Goal: Task Accomplishment & Management: Manage account settings

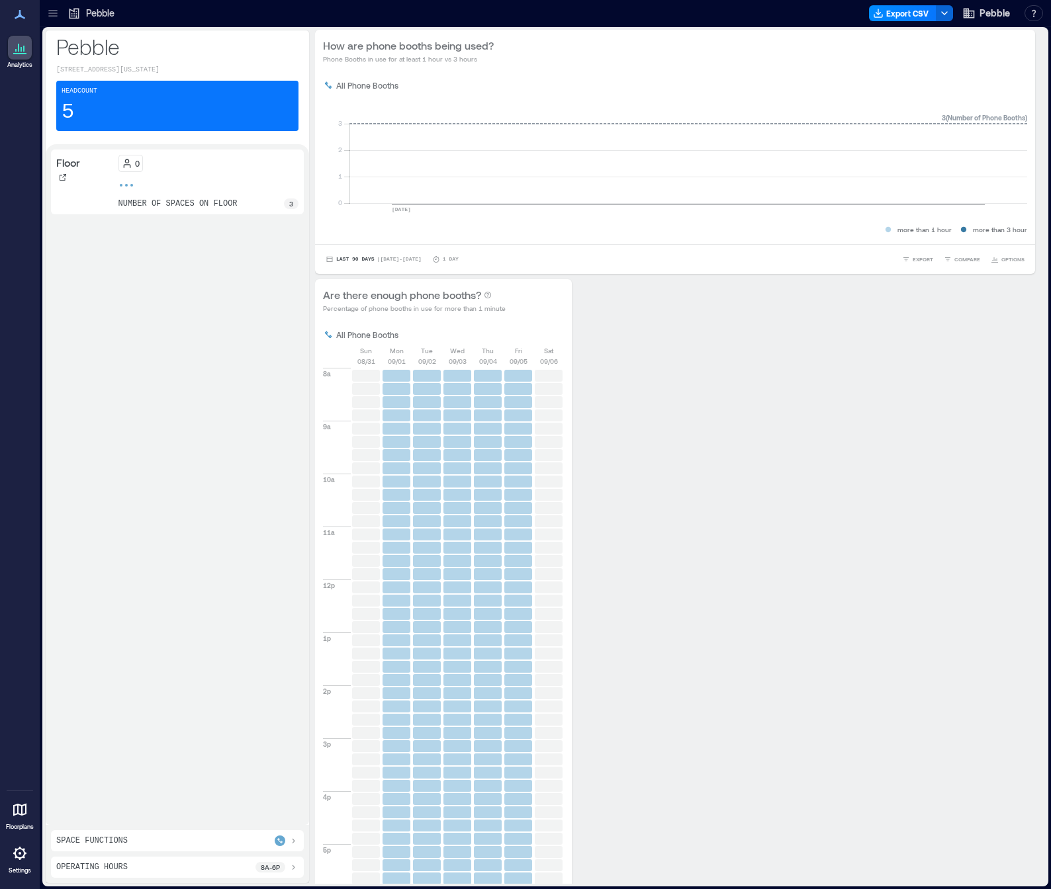
click at [177, 369] on div "Floor 0 number of spaces on floor 3" at bounding box center [177, 485] width 253 height 670
click at [27, 855] on icon at bounding box center [20, 854] width 16 height 16
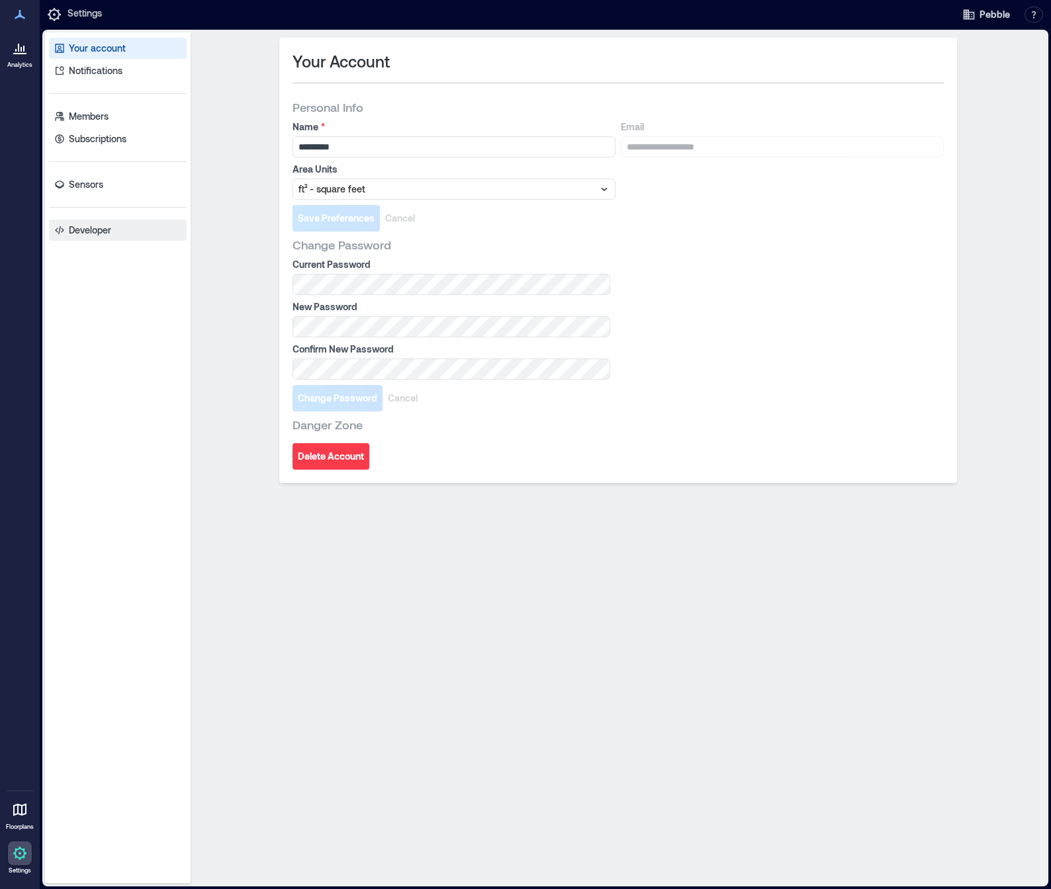
click at [134, 232] on link "Developer" at bounding box center [118, 230] width 138 height 21
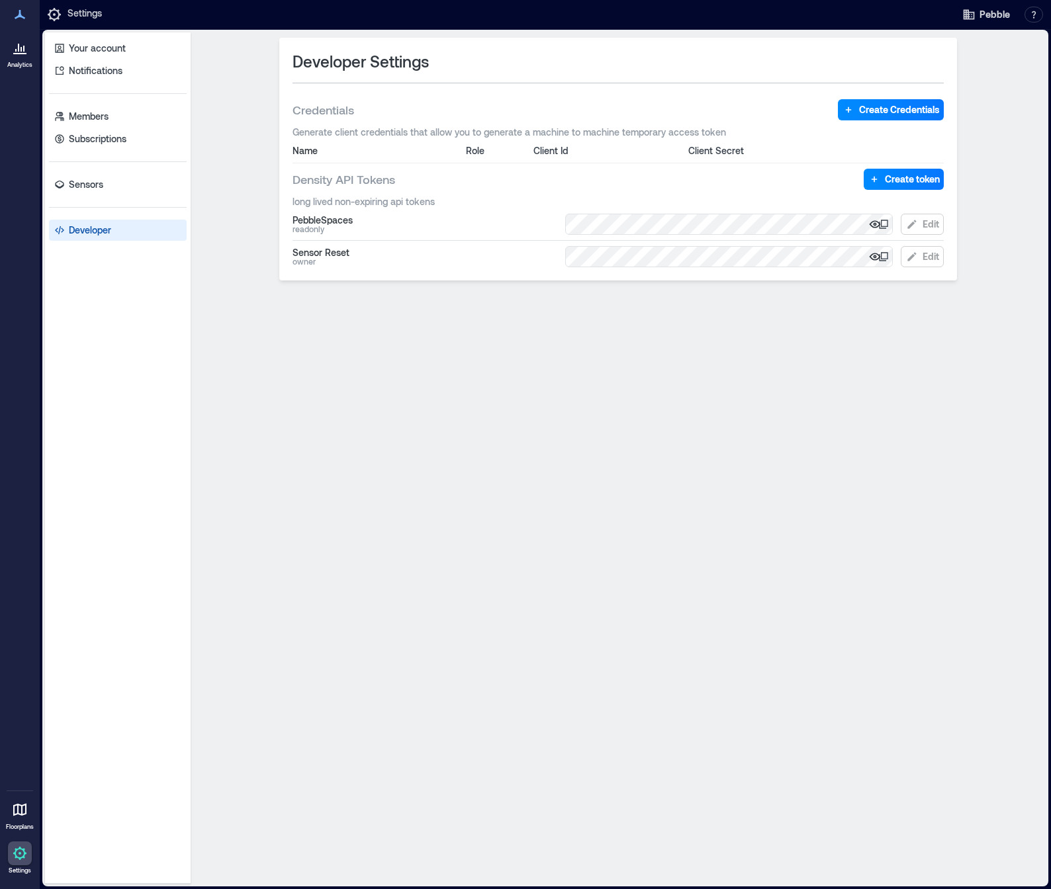
drag, startPoint x: 494, startPoint y: 365, endPoint x: 569, endPoint y: 356, distance: 76.0
click at [494, 365] on div "Developer Settings Credentials Create Credentials Generate client credentials t…" at bounding box center [618, 458] width 844 height 841
click at [994, 200] on div "Developer Settings Credentials Create Credentials Generate client credentials t…" at bounding box center [618, 458] width 844 height 841
click at [933, 219] on span "Edit" at bounding box center [930, 224] width 17 height 13
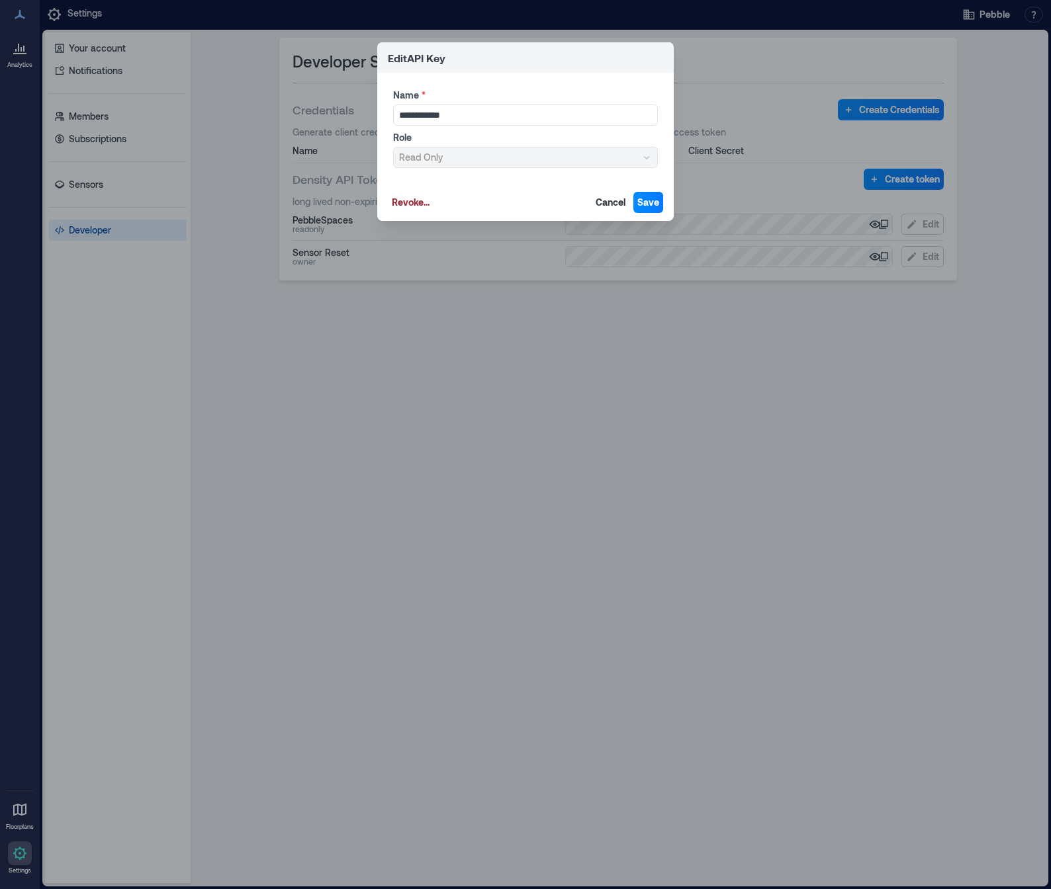
click at [690, 451] on div "**********" at bounding box center [525, 444] width 1051 height 889
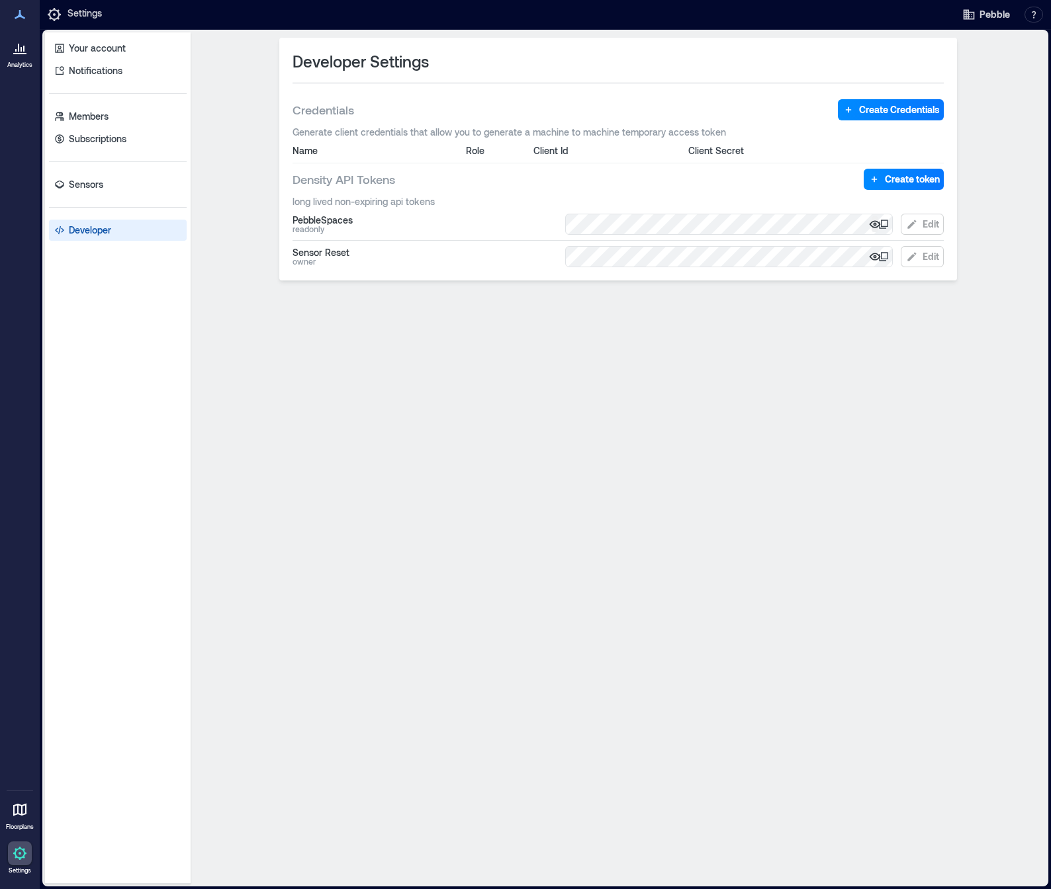
click at [873, 221] on icon "button" at bounding box center [874, 223] width 11 height 7
click at [874, 257] on icon "button" at bounding box center [874, 256] width 3 height 3
click at [872, 257] on icon "button" at bounding box center [874, 256] width 13 height 13
click at [758, 351] on div "Developer Settings Credentials Create Credentials Generate client credentials t…" at bounding box center [618, 458] width 844 height 841
click at [885, 226] on icon at bounding box center [883, 224] width 11 height 11
